Goal: Navigation & Orientation: Find specific page/section

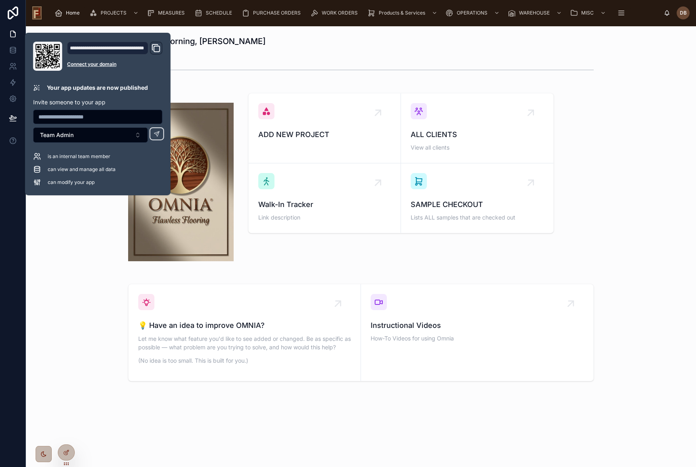
click at [275, 61] on div at bounding box center [360, 70] width 657 height 27
